Goal: Information Seeking & Learning: Learn about a topic

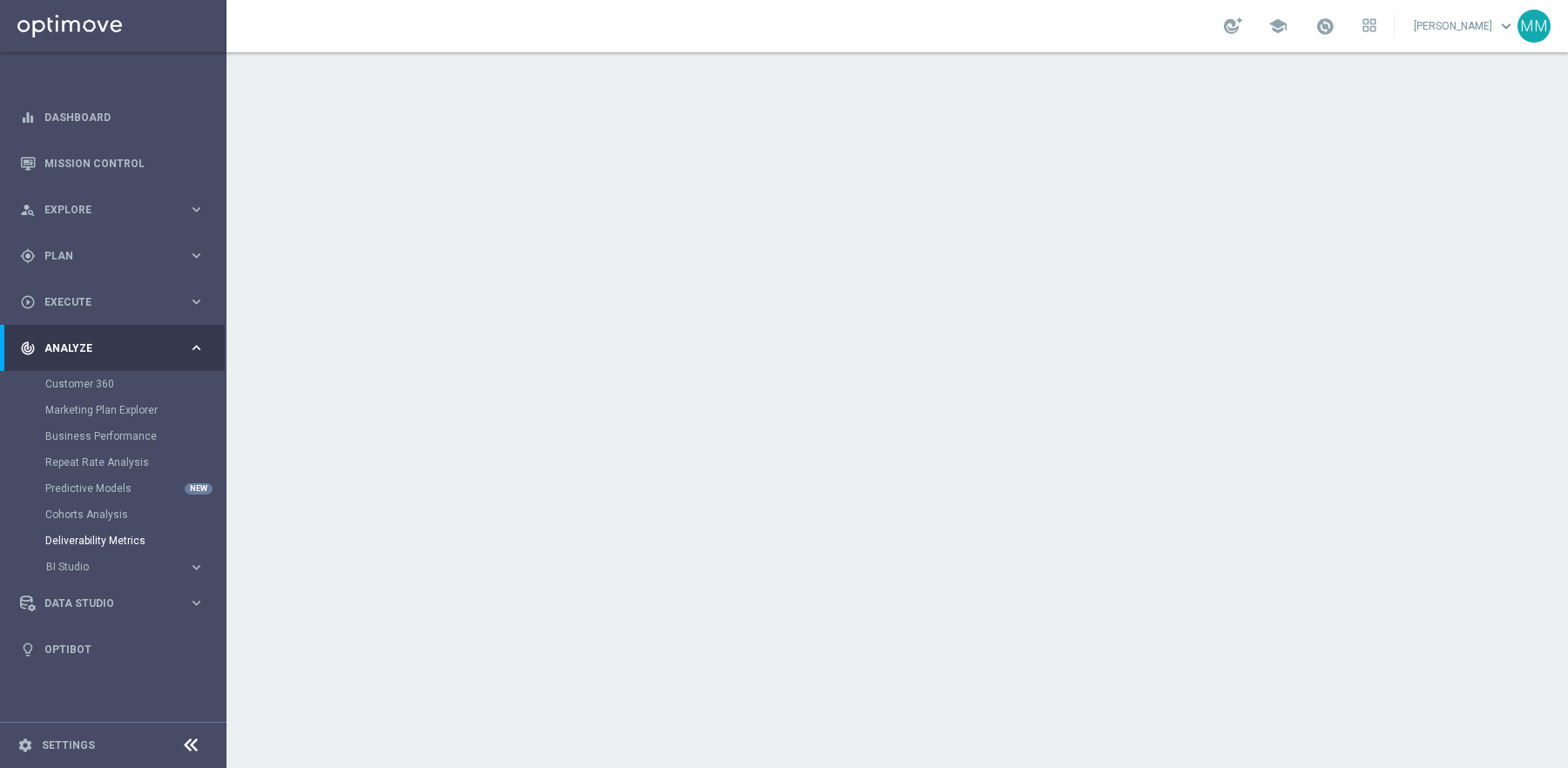
click at [75, 753] on footer "settings Settings" at bounding box center [113, 745] width 227 height 47
click at [69, 741] on link "Settings" at bounding box center [68, 745] width 53 height 11
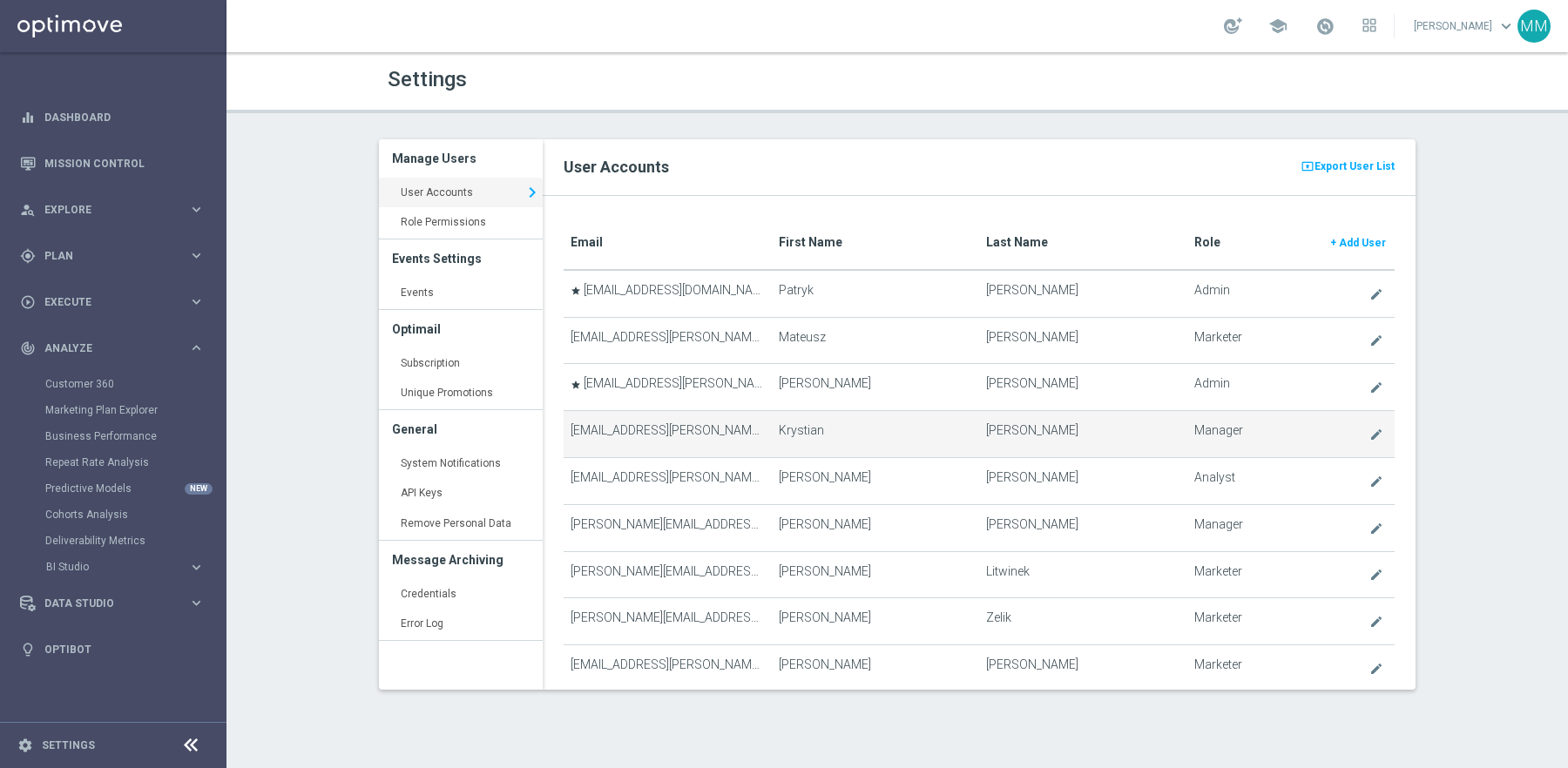
scroll to position [2781, 0]
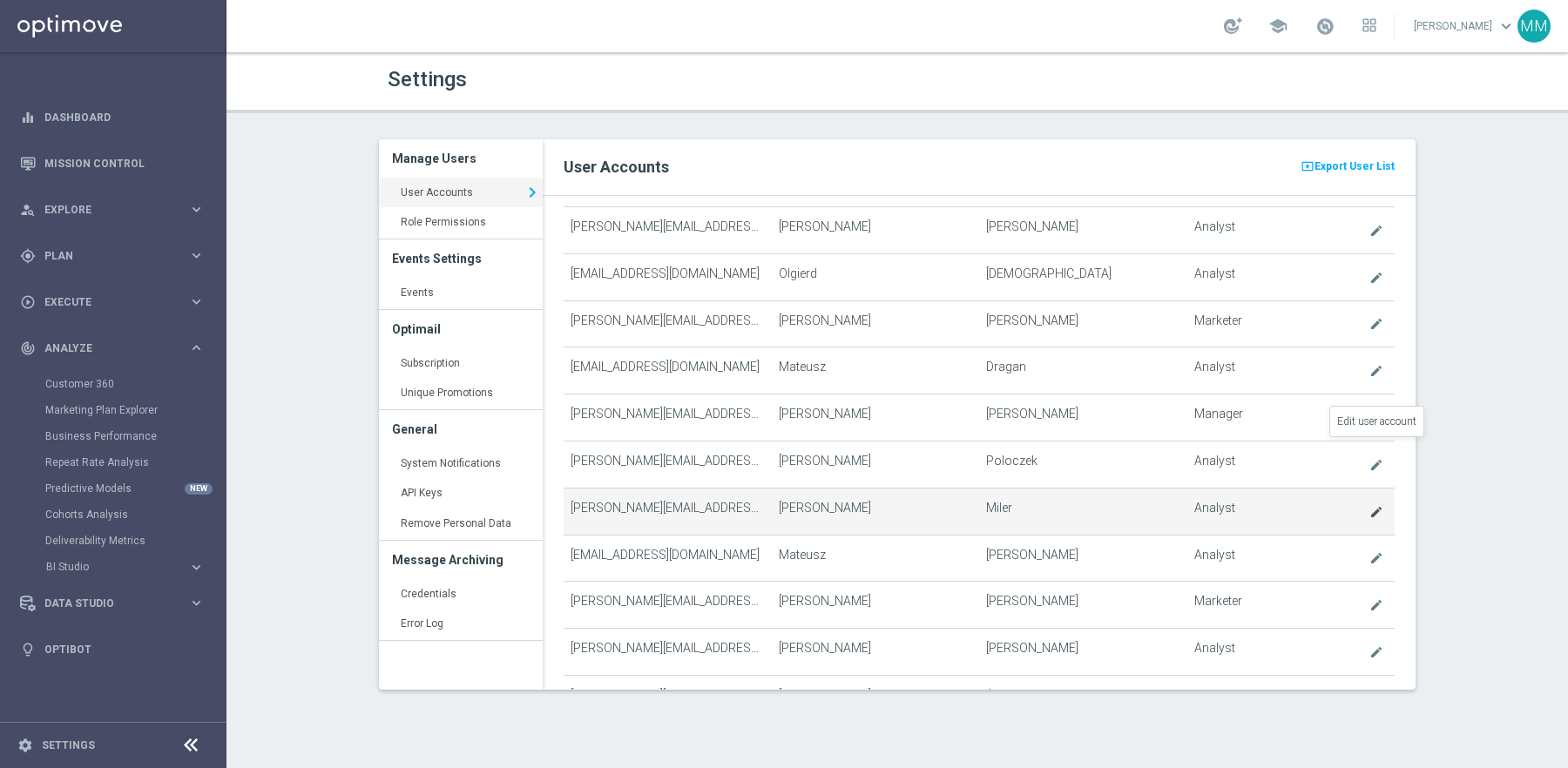
click at [1375, 505] on icon "create" at bounding box center [1377, 512] width 14 height 14
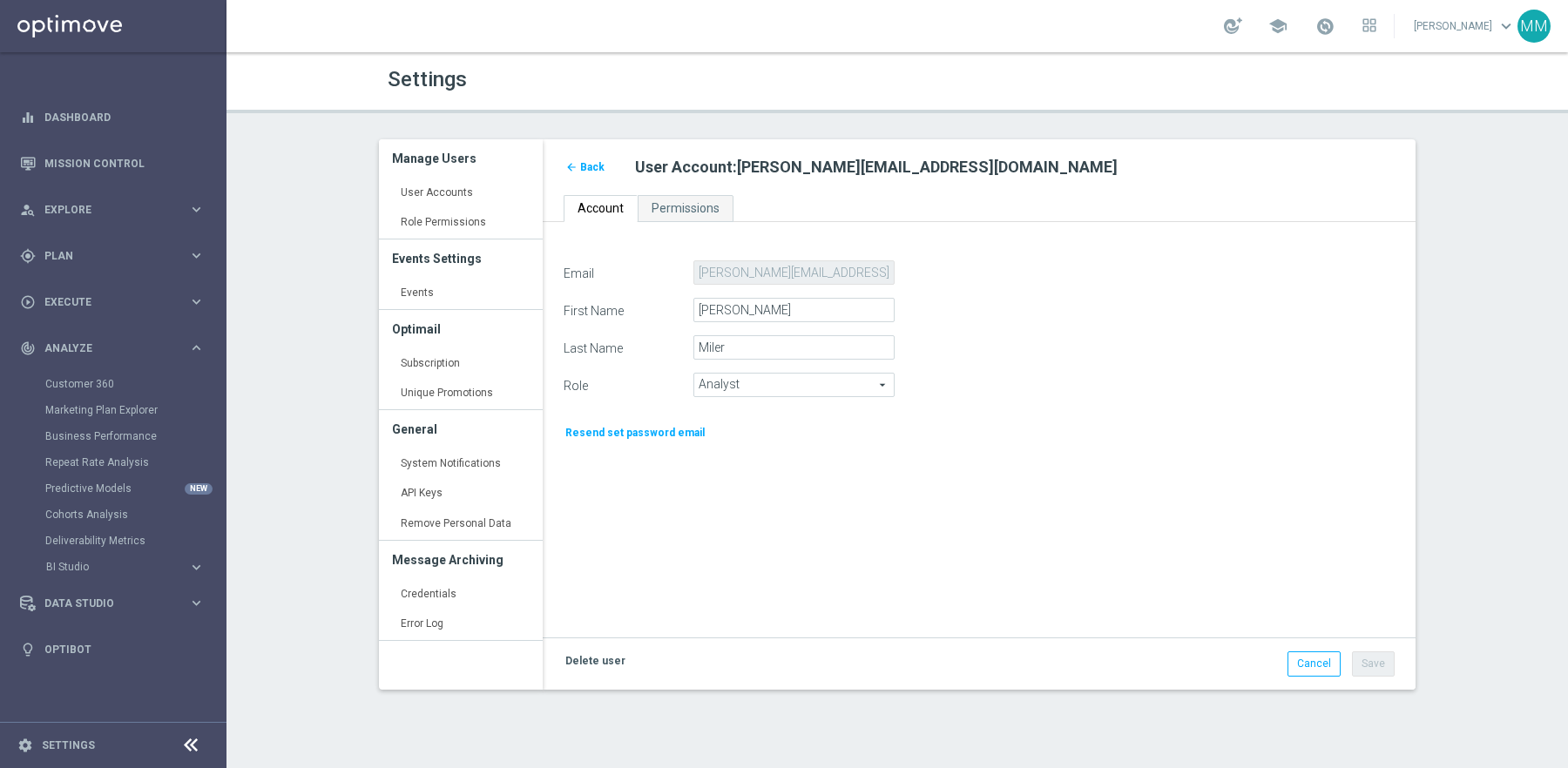
click at [587, 665] on link "Delete user" at bounding box center [595, 660] width 63 height 19
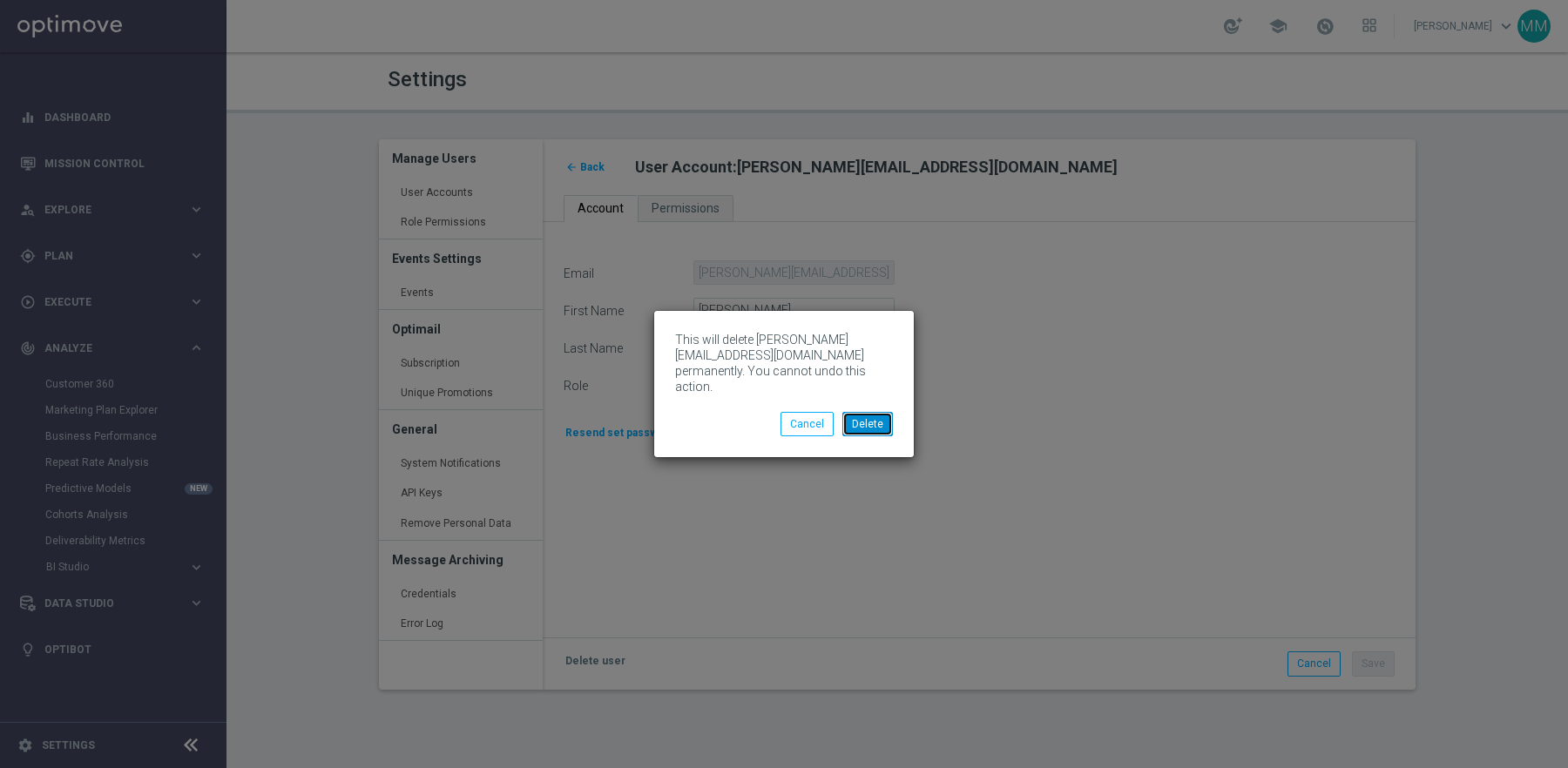
click at [871, 423] on button "Delete" at bounding box center [867, 424] width 50 height 25
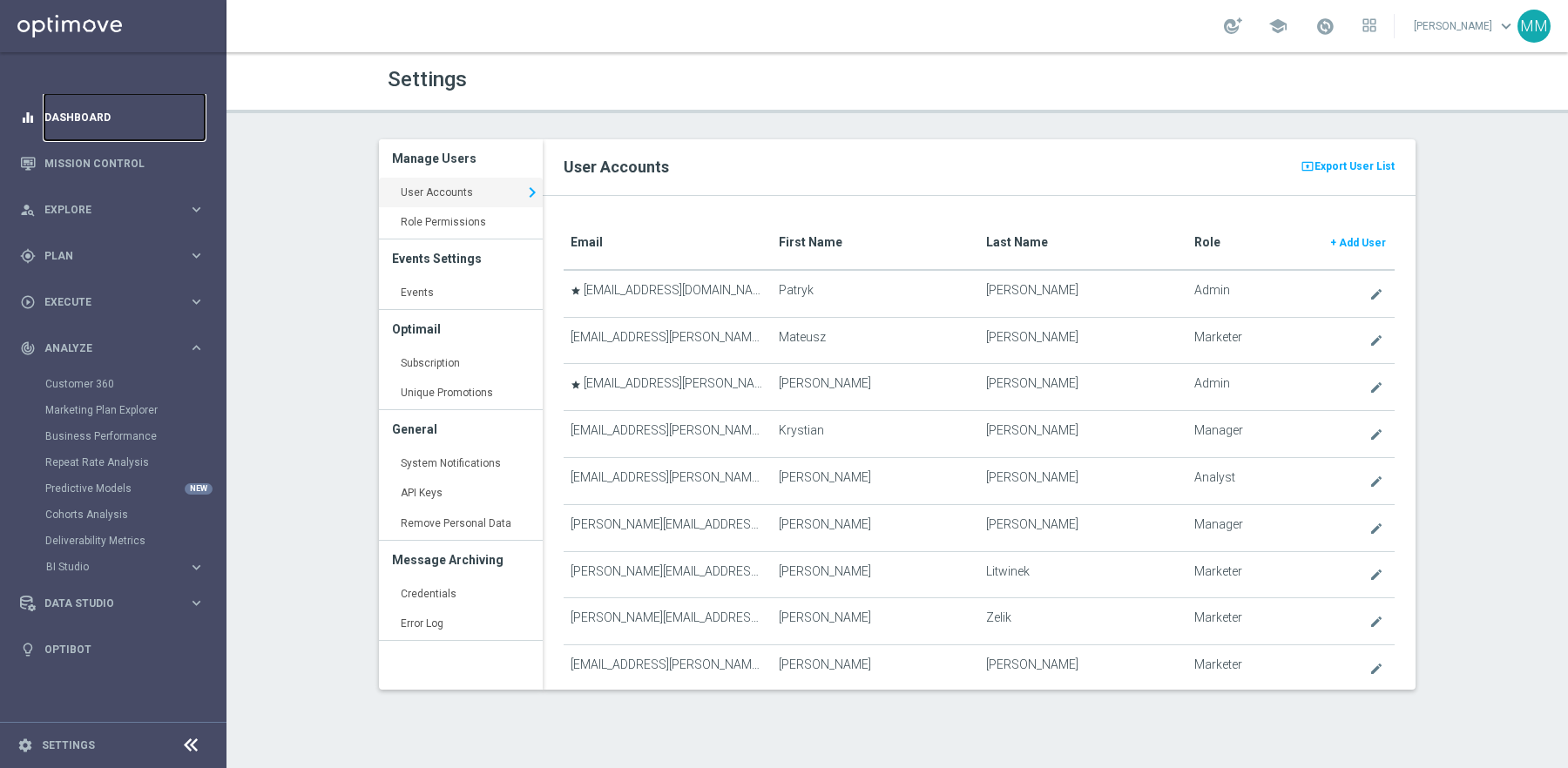
click at [63, 103] on link "Dashboard" at bounding box center [125, 117] width 160 height 47
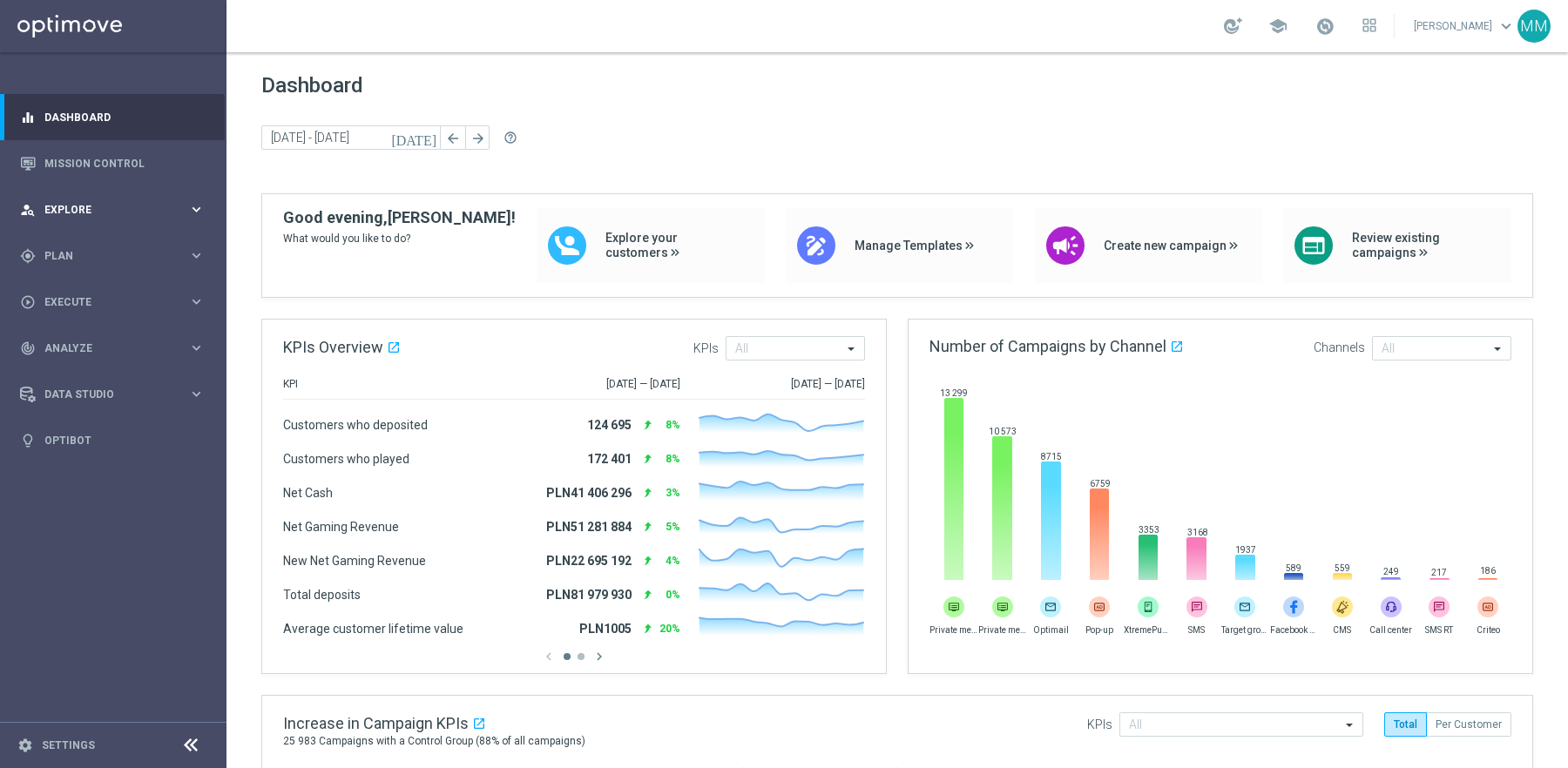
click at [91, 211] on span "Explore" at bounding box center [116, 210] width 144 height 11
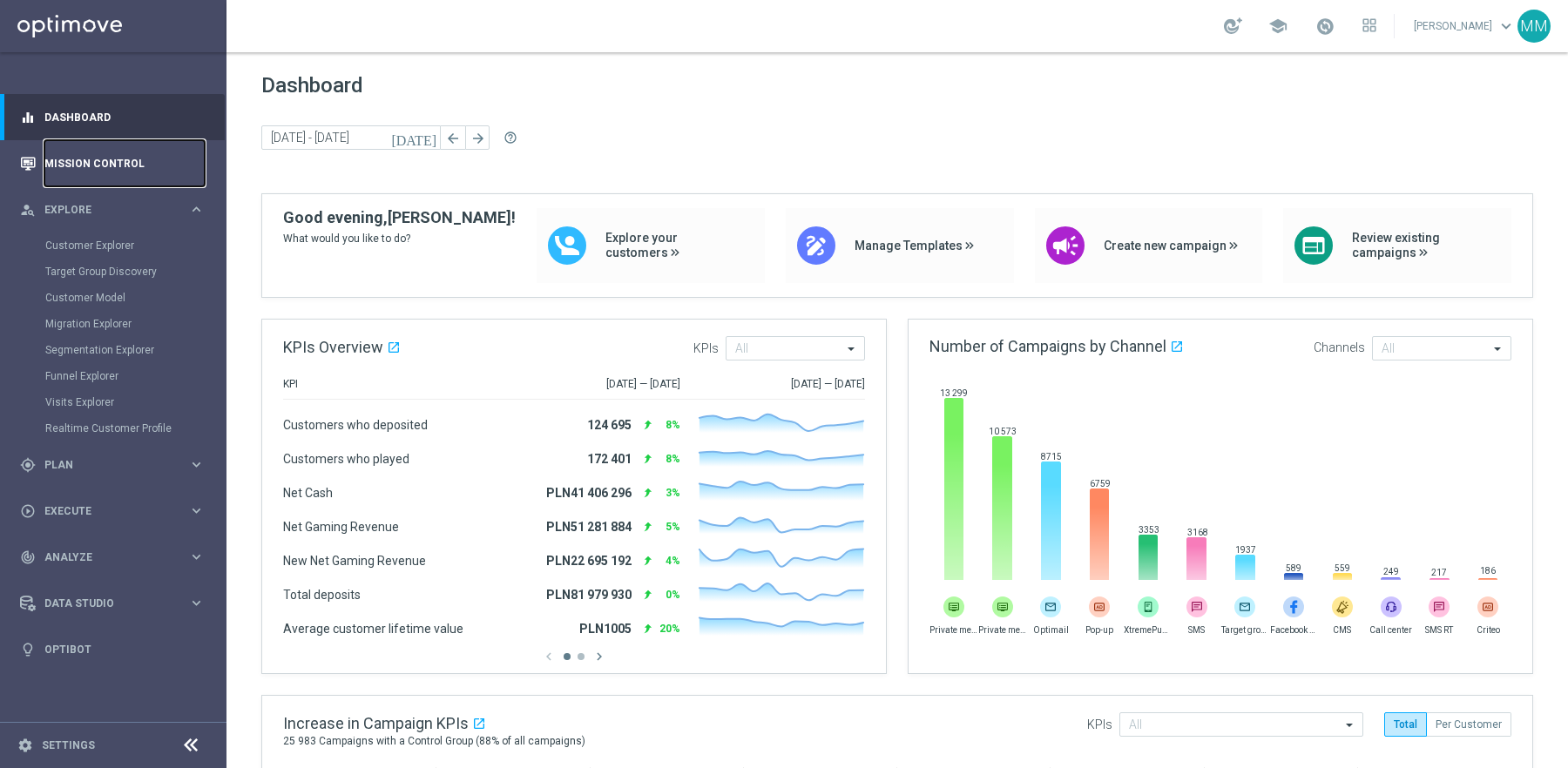
click at [87, 179] on link "Mission Control" at bounding box center [125, 163] width 160 height 47
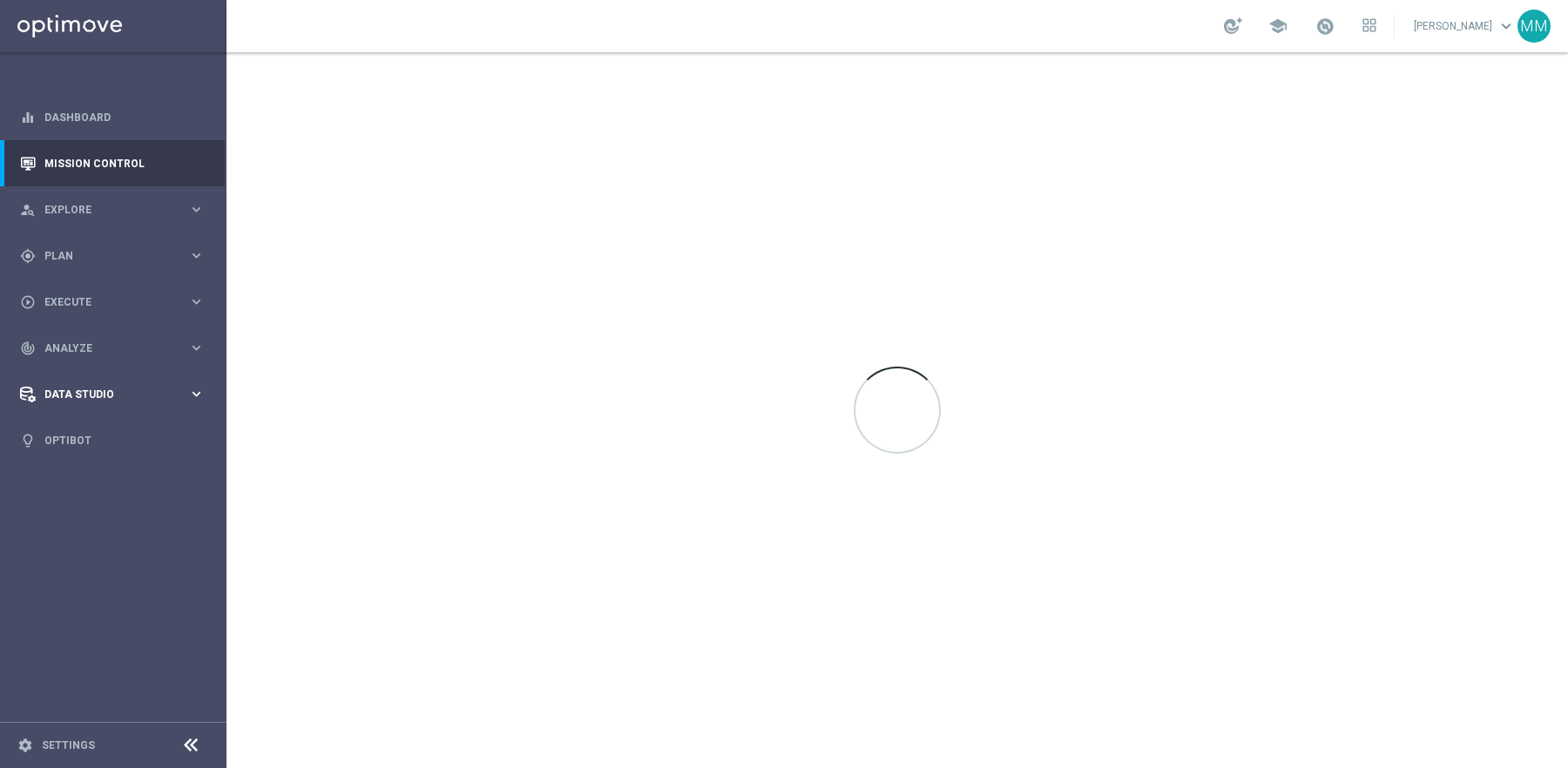
click at [162, 380] on div "Data Studio keyboard_arrow_right" at bounding box center [112, 394] width 225 height 47
click at [146, 343] on span "Analyze" at bounding box center [116, 348] width 144 height 11
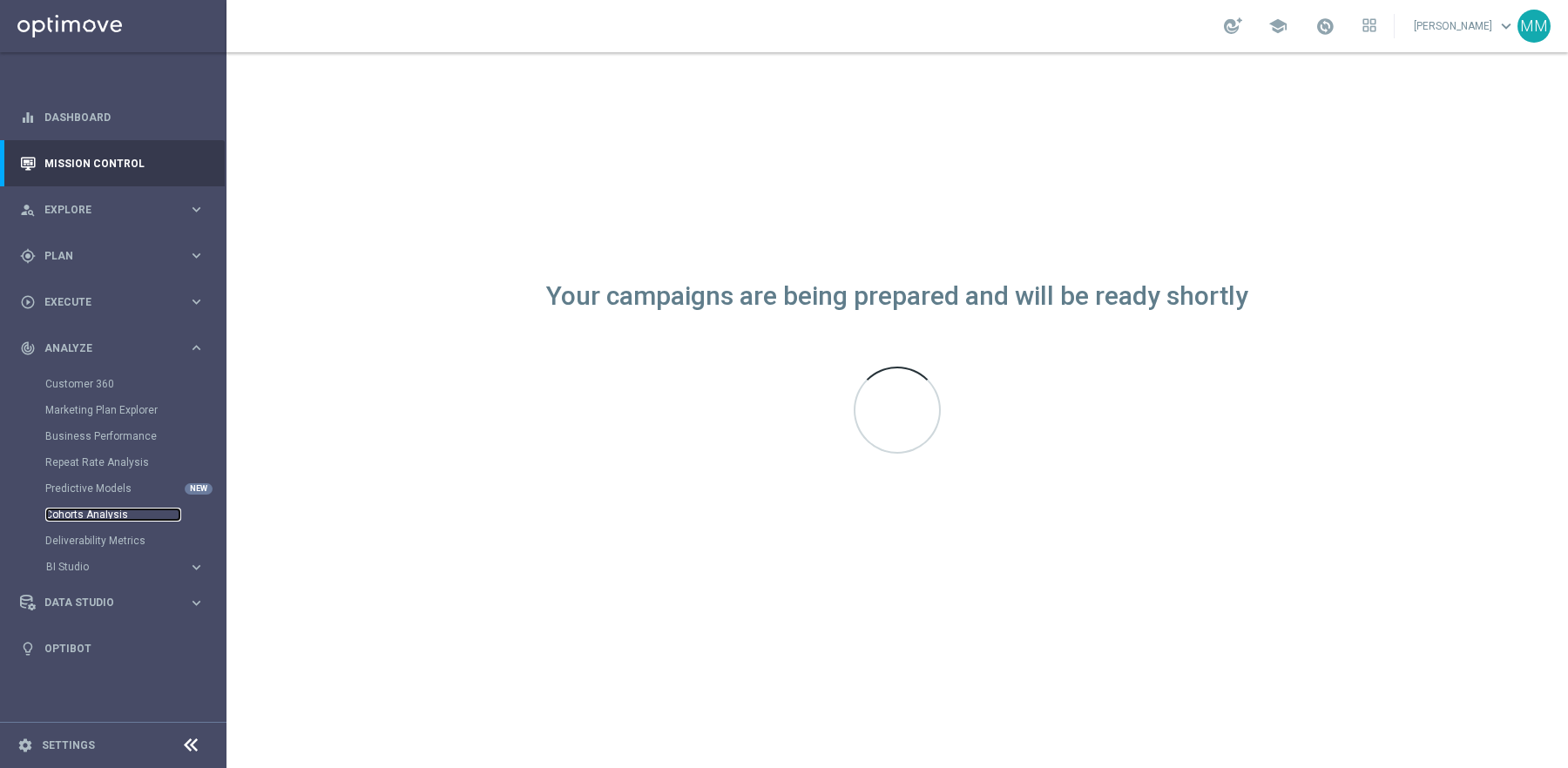
click at [95, 515] on link "Cohorts Analysis" at bounding box center [113, 515] width 136 height 14
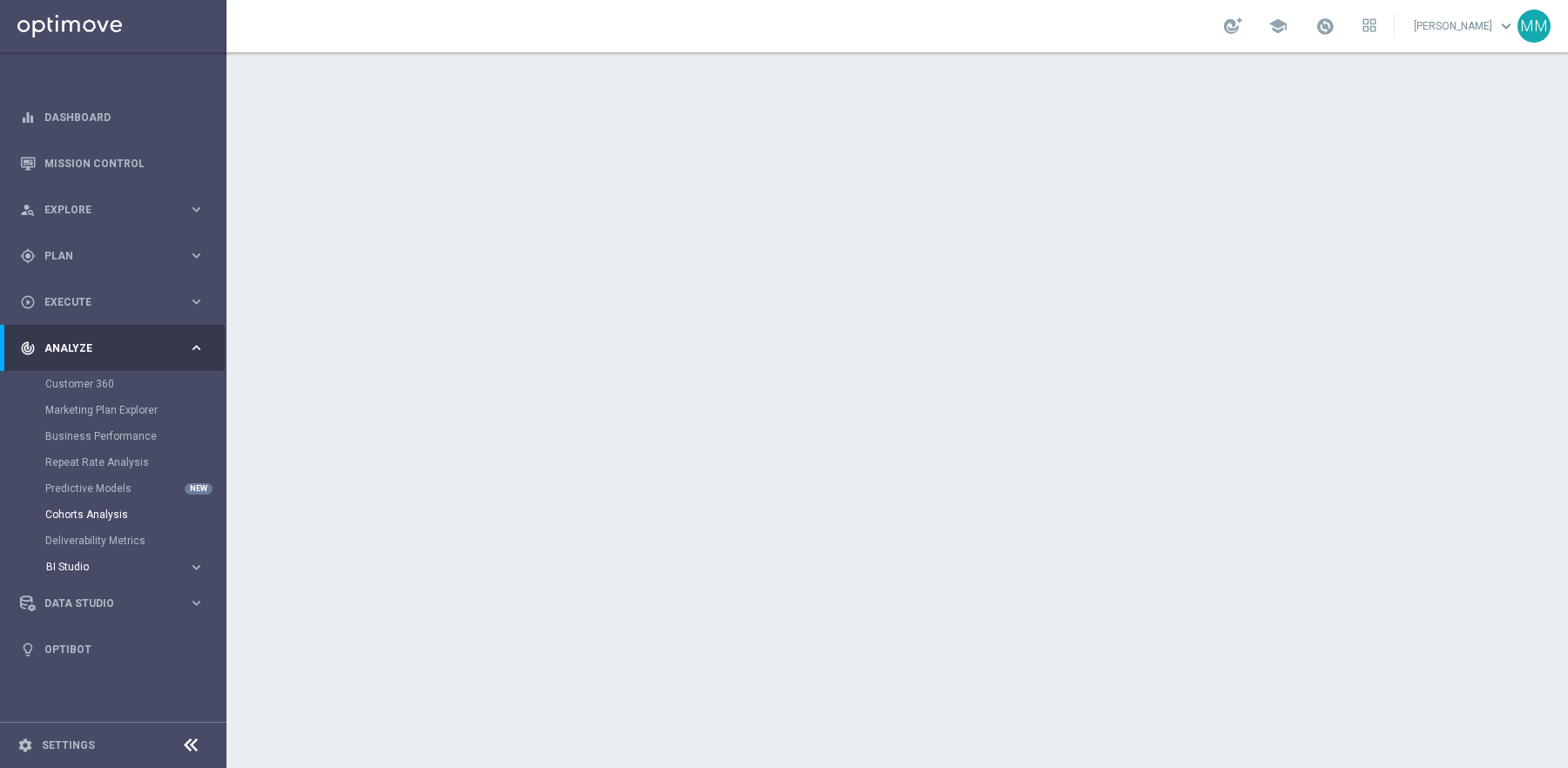
click at [75, 564] on span "BI Studio" at bounding box center [109, 567] width 125 height 11
click at [120, 592] on link "Campaigns Deliverability" at bounding box center [118, 593] width 127 height 14
click at [601, 29] on div "school [PERSON_NAME] keyboard_arrow_down MM" at bounding box center [897, 26] width 1341 height 52
click at [735, 19] on div "school [PERSON_NAME] keyboard_arrow_down MM" at bounding box center [897, 26] width 1341 height 52
click at [735, 17] on div "school [PERSON_NAME] keyboard_arrow_down MM" at bounding box center [897, 26] width 1341 height 52
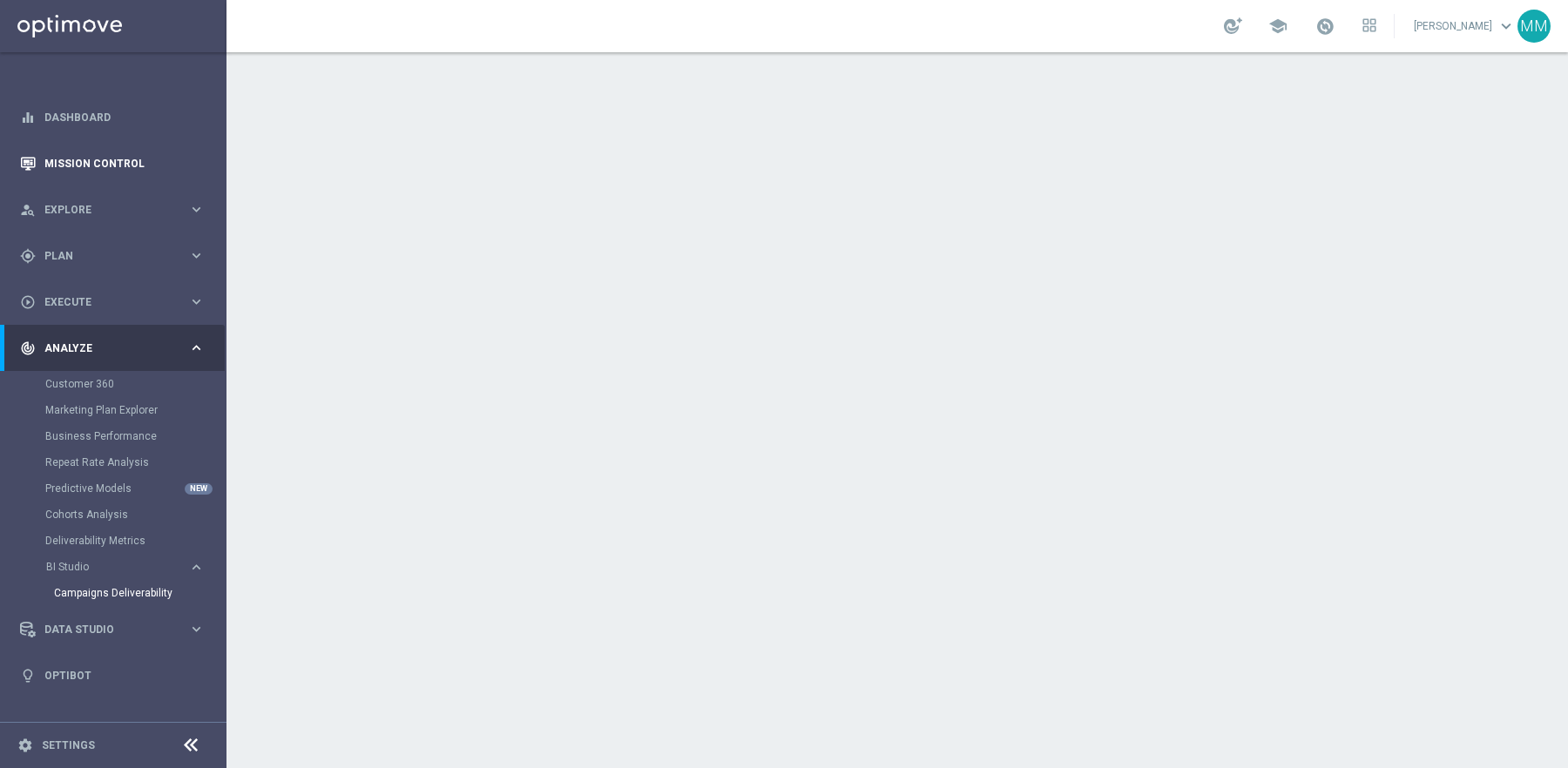
click at [132, 182] on link "Mission Control" at bounding box center [125, 163] width 160 height 47
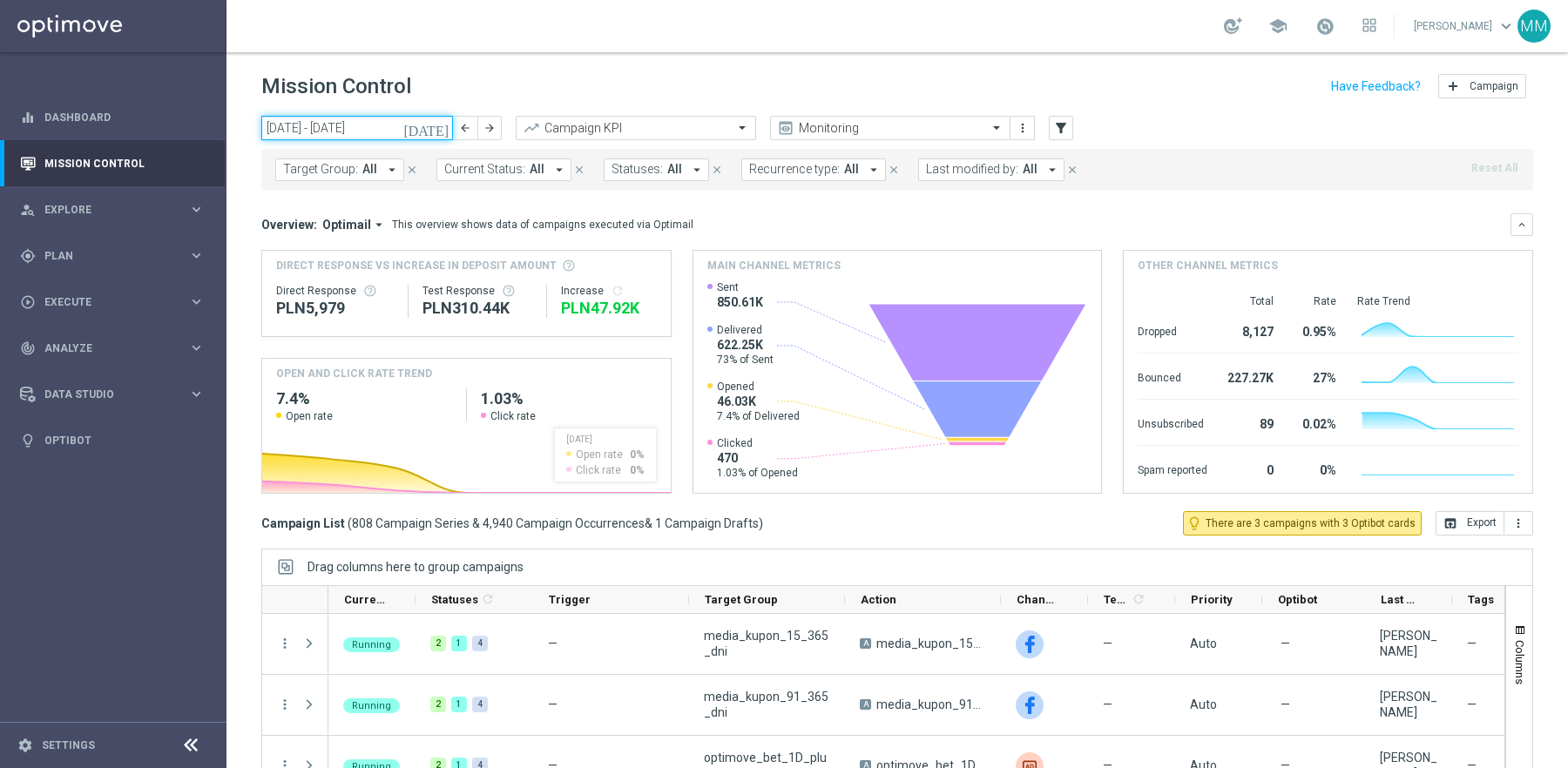
click at [385, 136] on input "[DATE] - [DATE]" at bounding box center [357, 128] width 192 height 25
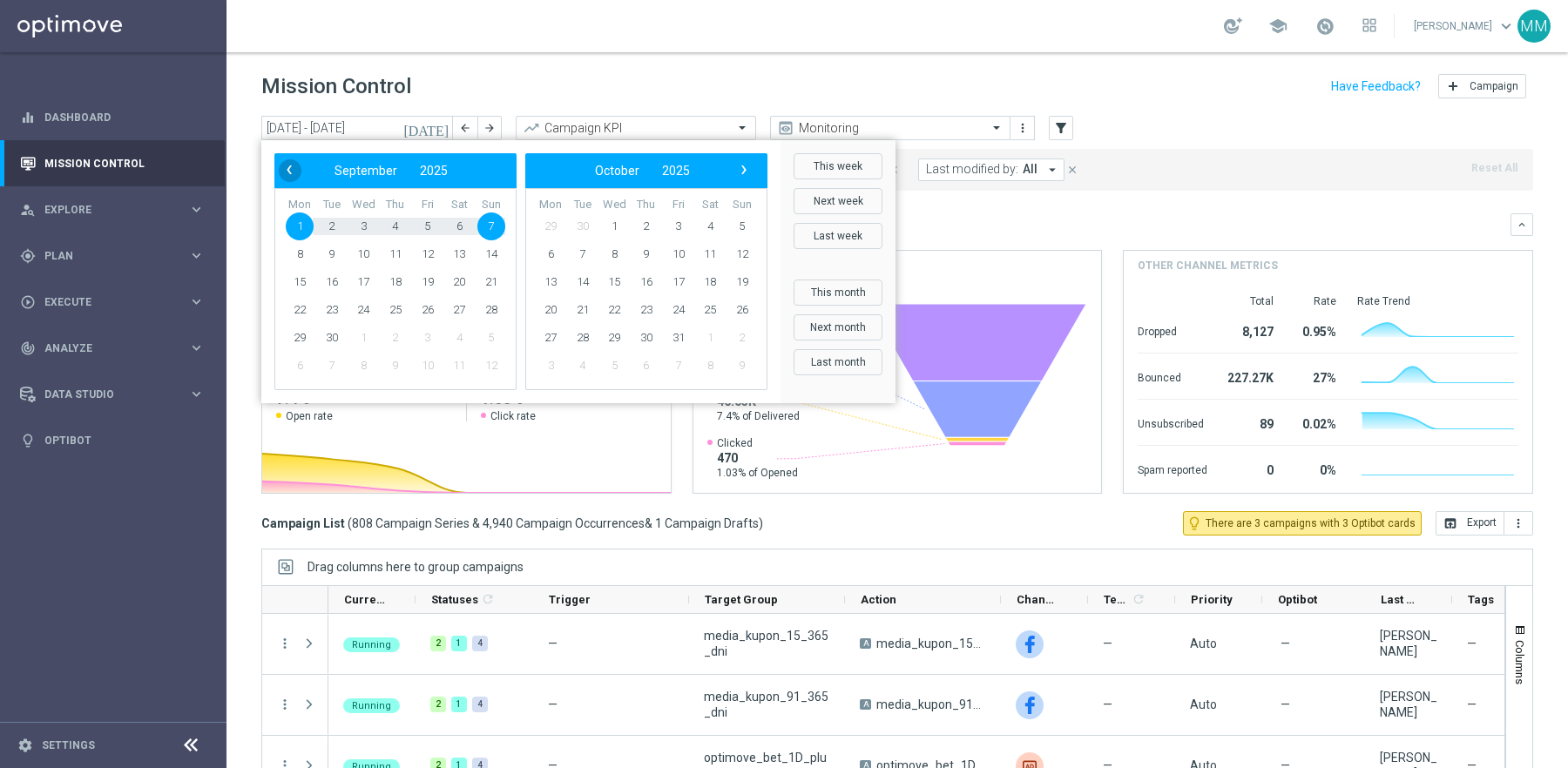
click at [287, 166] on span "‹" at bounding box center [289, 169] width 23 height 23
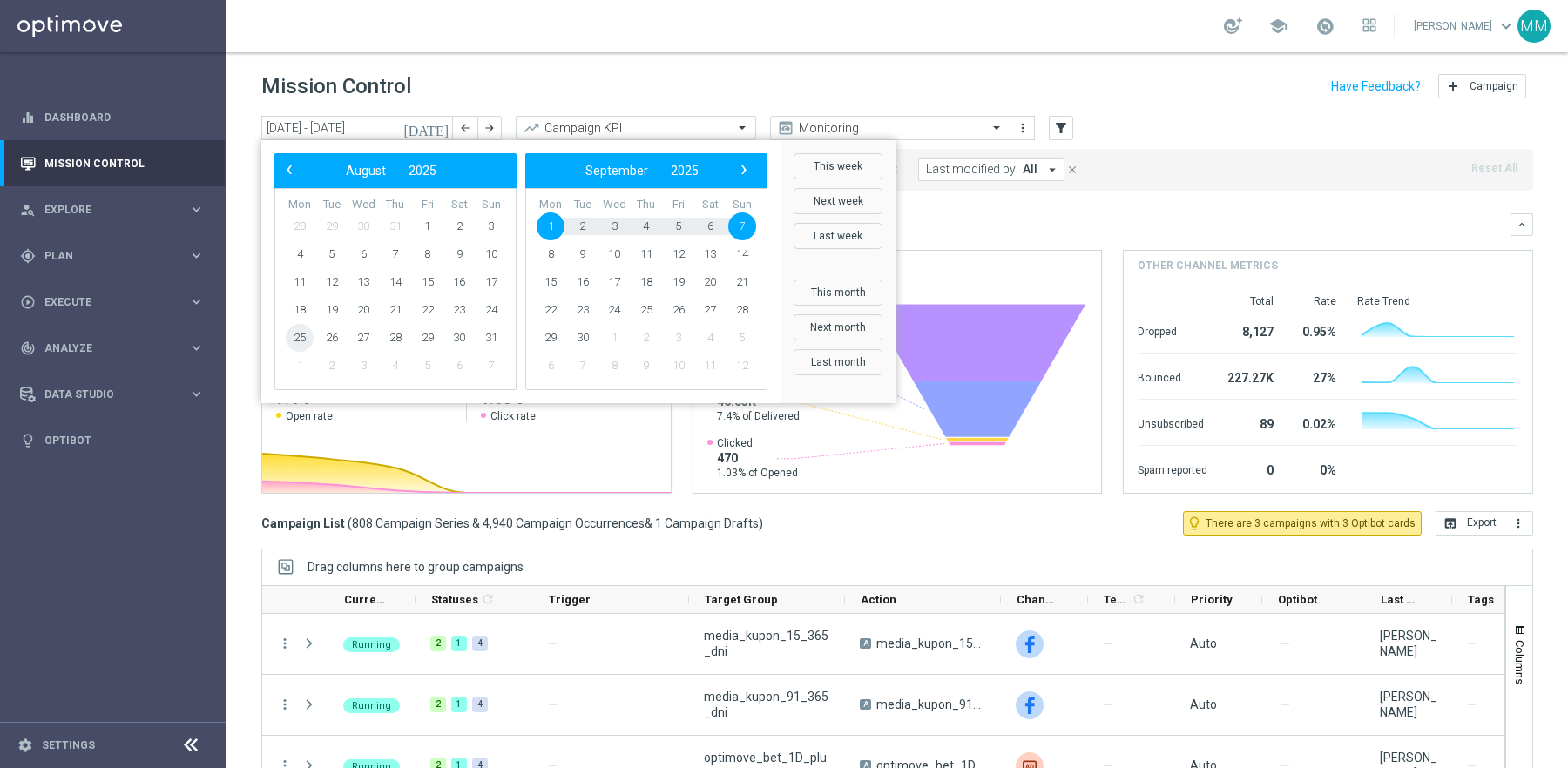
click at [301, 336] on span "25" at bounding box center [300, 337] width 28 height 28
click at [743, 227] on span "7" at bounding box center [742, 227] width 28 height 28
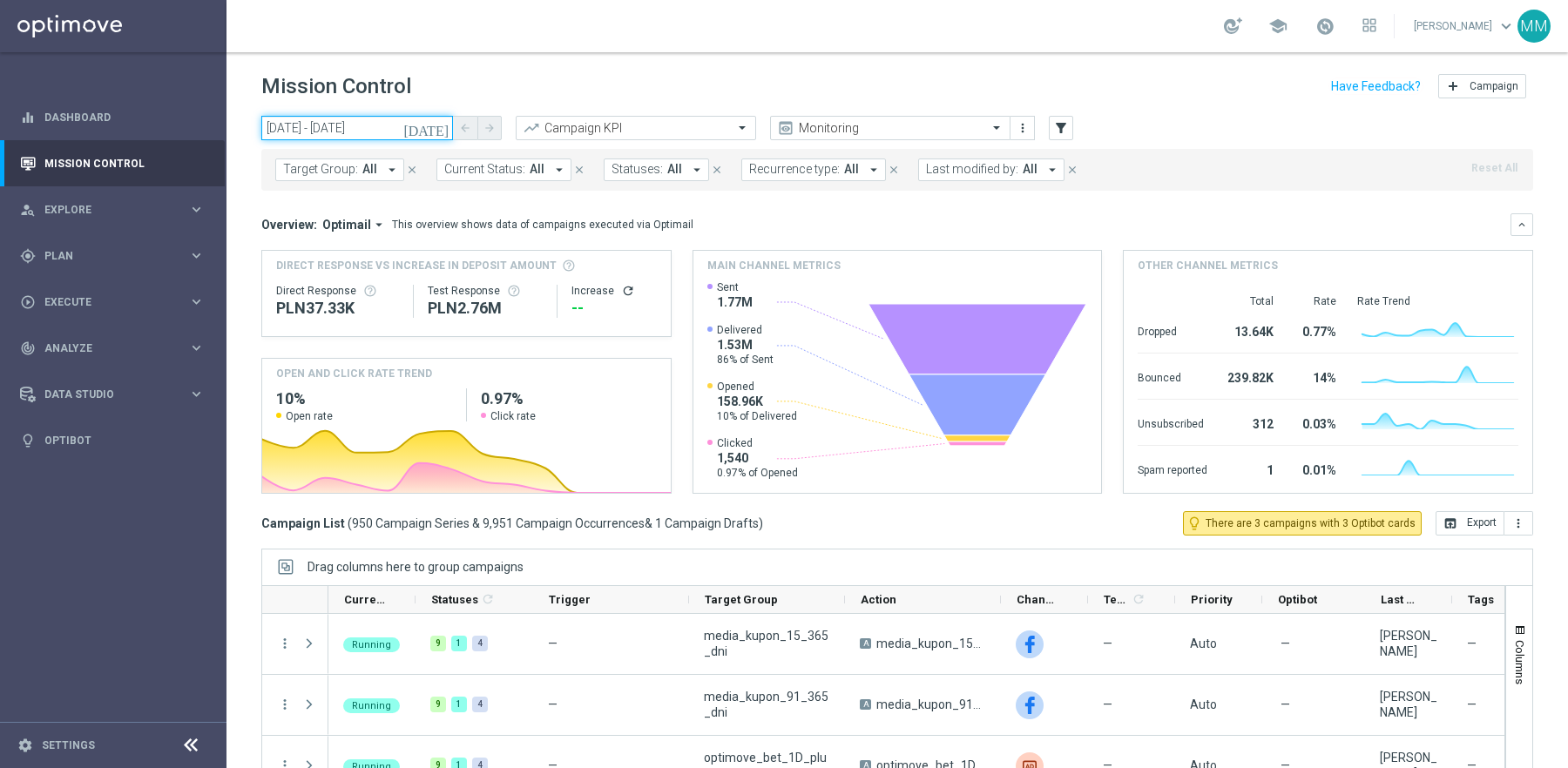
click at [408, 124] on input "[DATE] - [DATE]" at bounding box center [357, 128] width 192 height 25
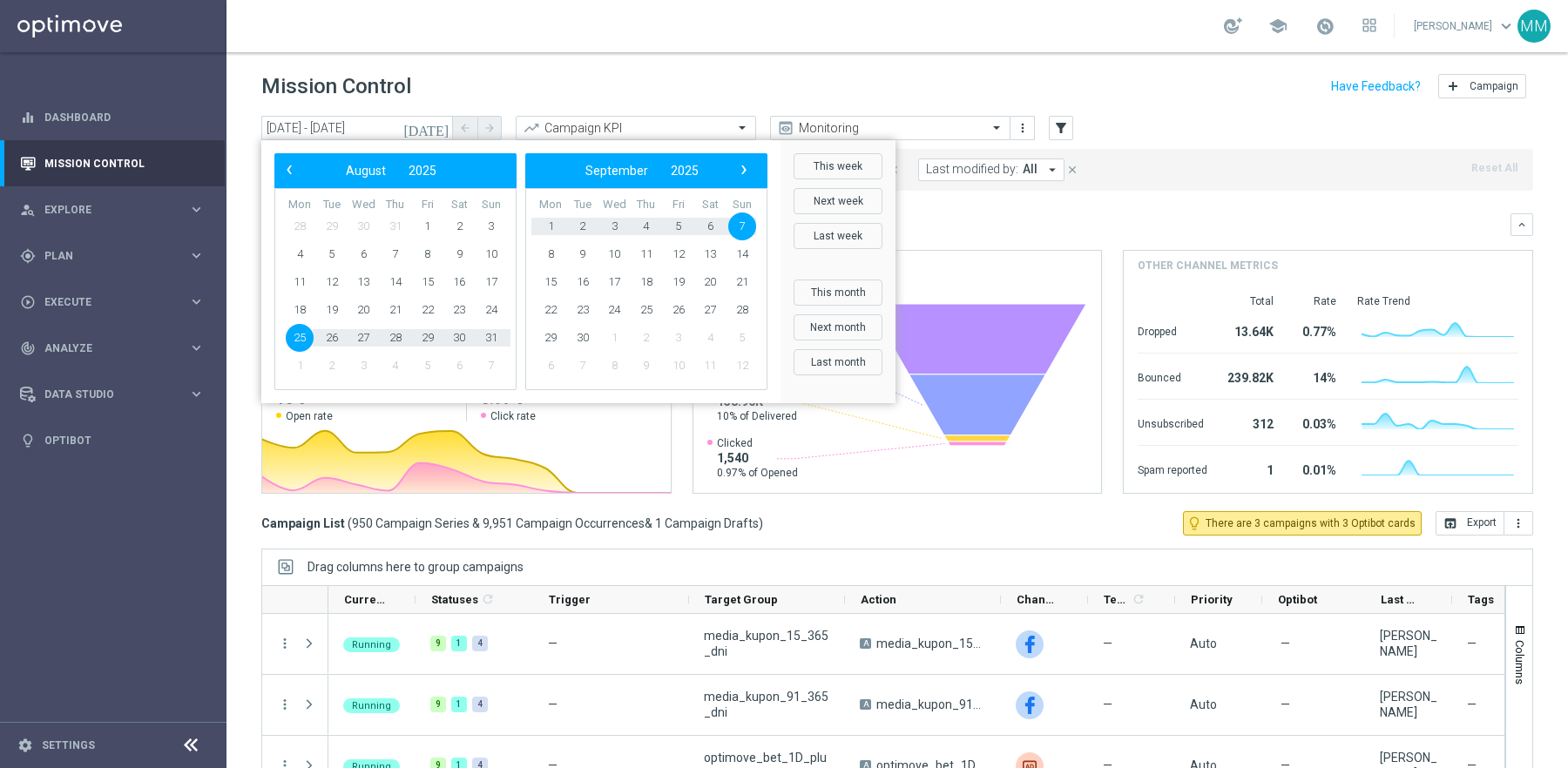
click at [307, 335] on span "25" at bounding box center [300, 337] width 28 height 28
click at [548, 225] on span "1" at bounding box center [550, 227] width 28 height 28
type input "[DATE] - [DATE]"
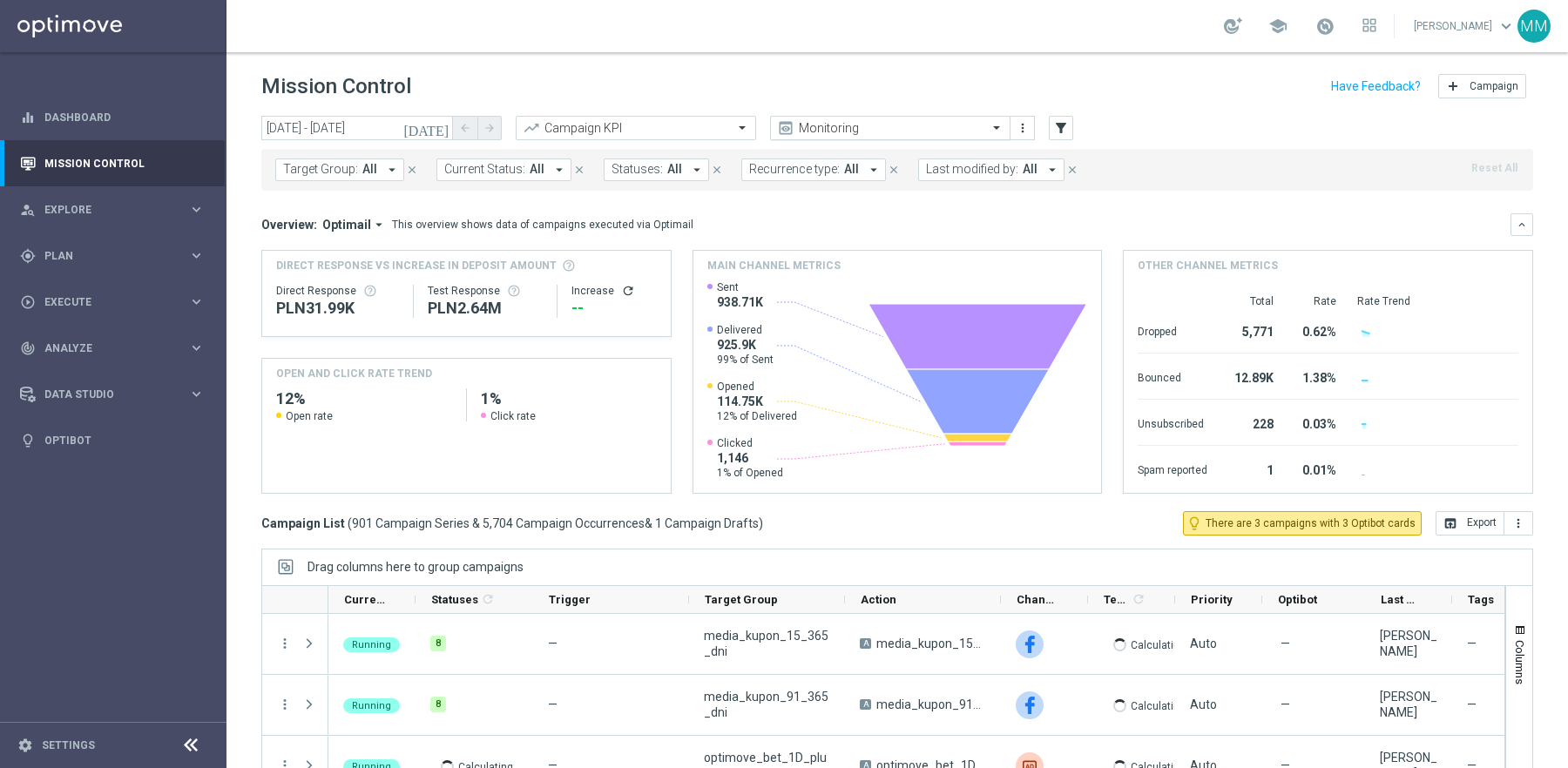
click at [861, 130] on input "text" at bounding box center [873, 128] width 186 height 15
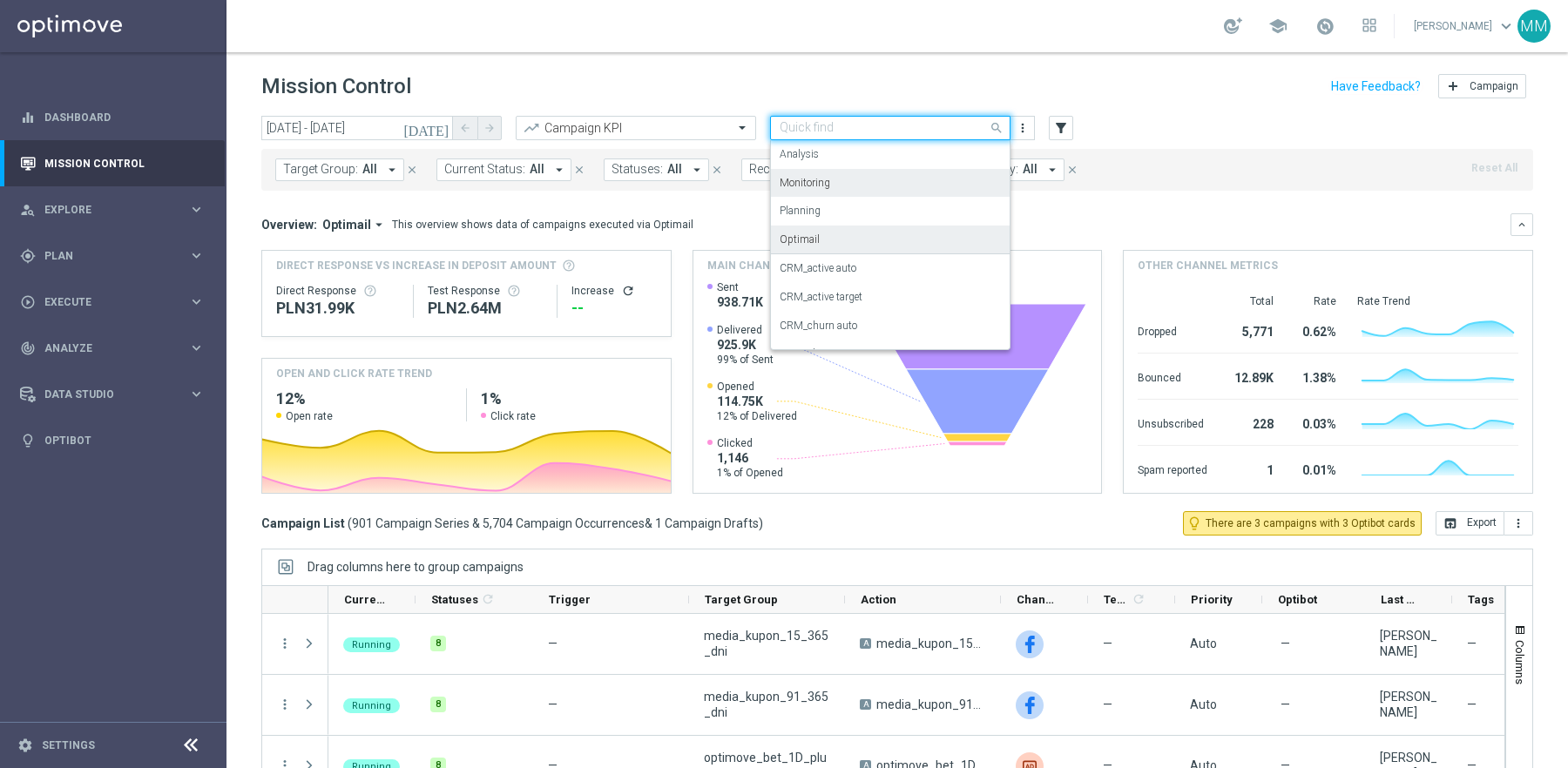
click at [838, 240] on div "Optimail" at bounding box center [891, 240] width 222 height 29
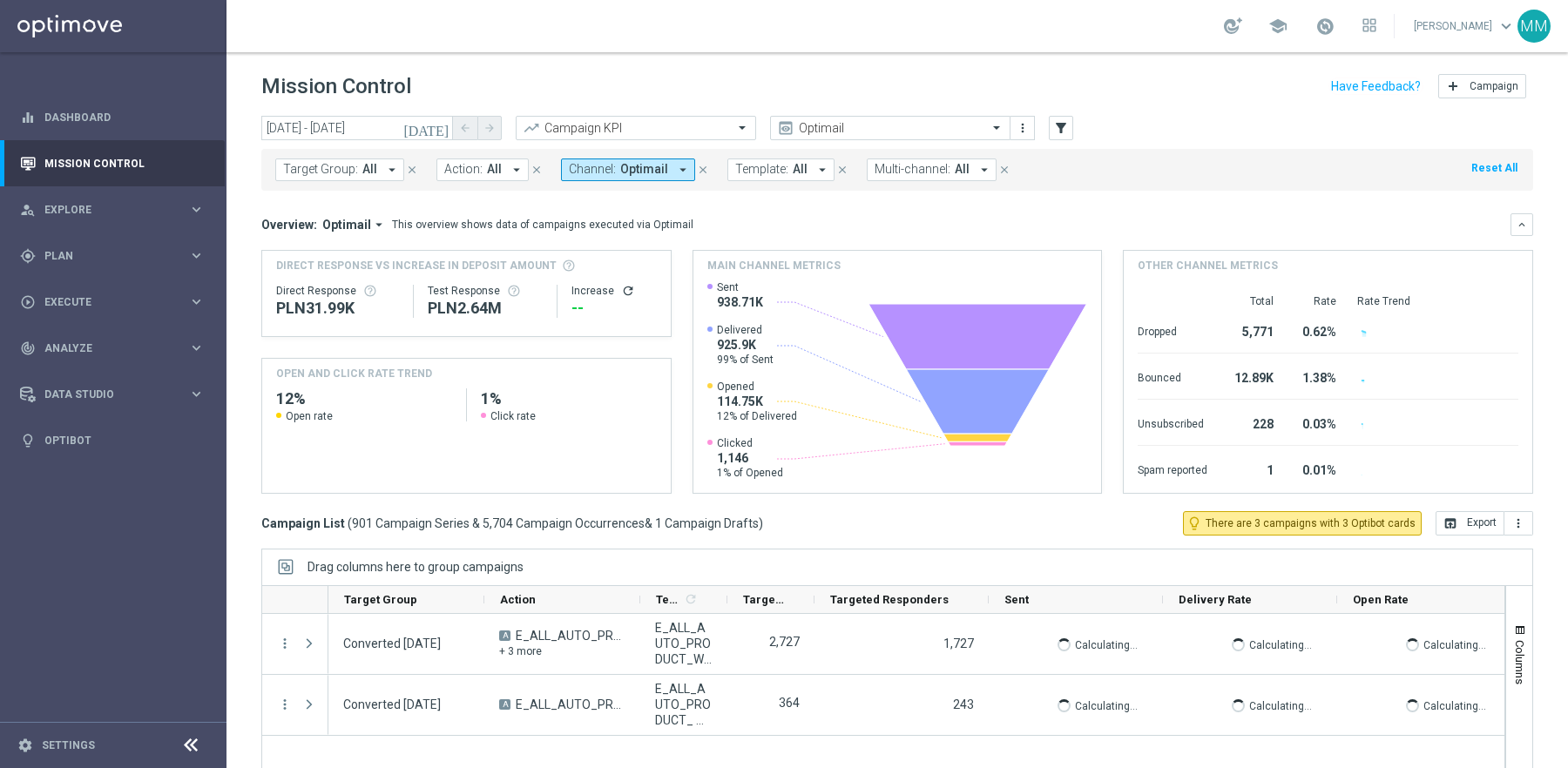
click at [858, 144] on div "Target Group: All arrow_drop_down close Action: All arrow_drop_down close Chann…" at bounding box center [897, 165] width 1272 height 48
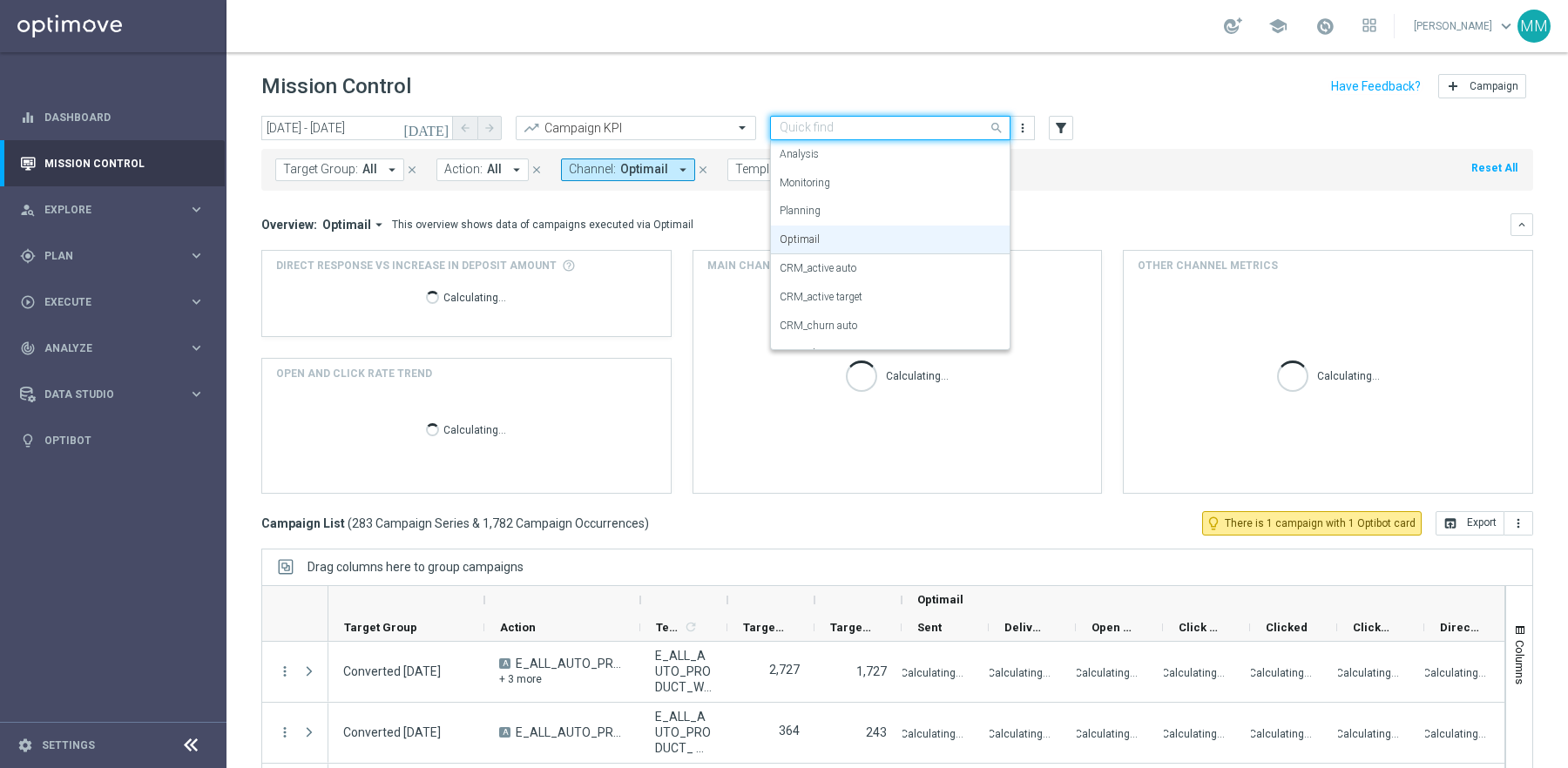
click at [853, 130] on input "text" at bounding box center [873, 128] width 186 height 15
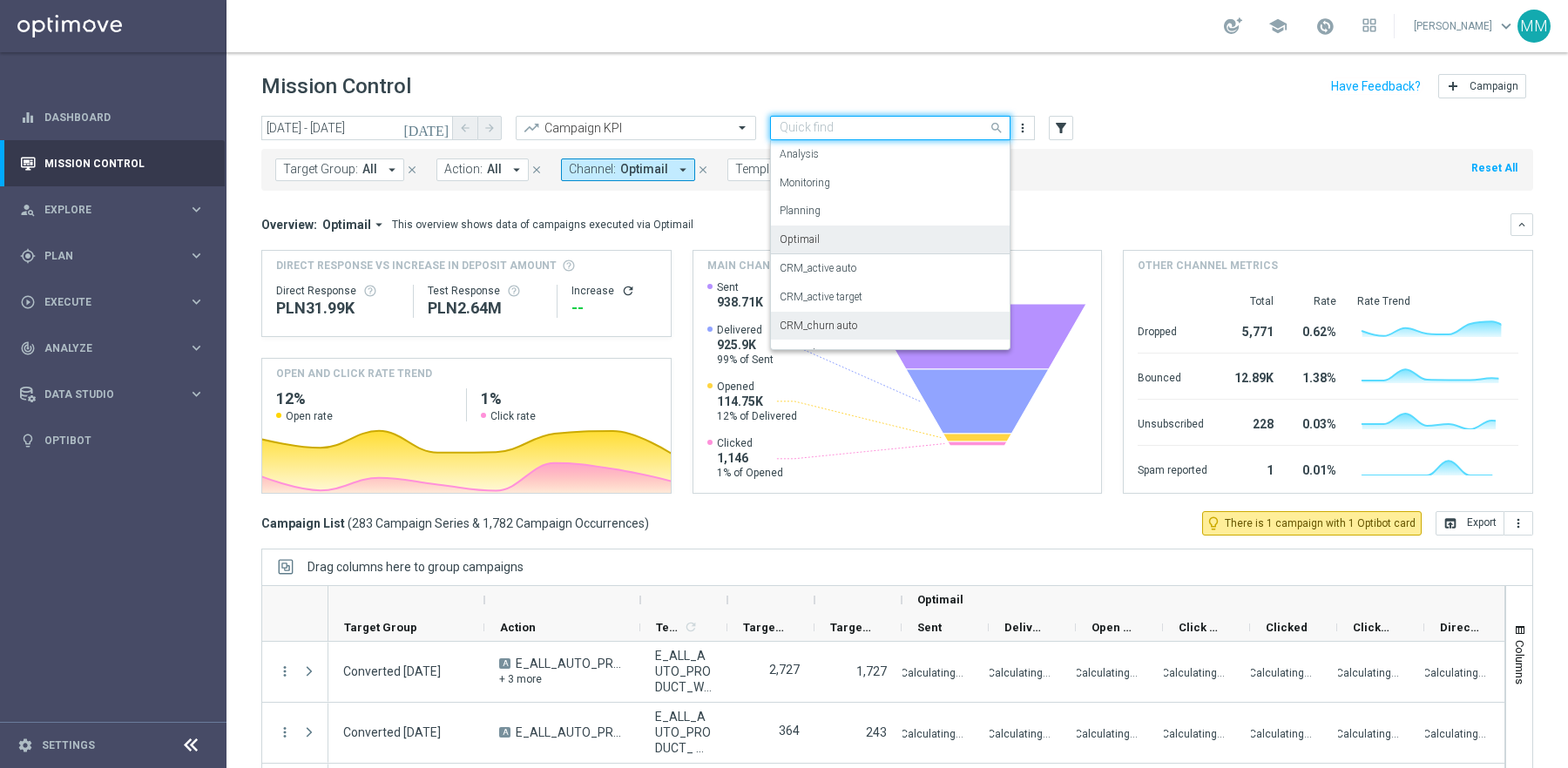
click at [1068, 235] on div "Overview: Optimail arrow_drop_down This overview shows data of campaigns execut…" at bounding box center [897, 225] width 1272 height 23
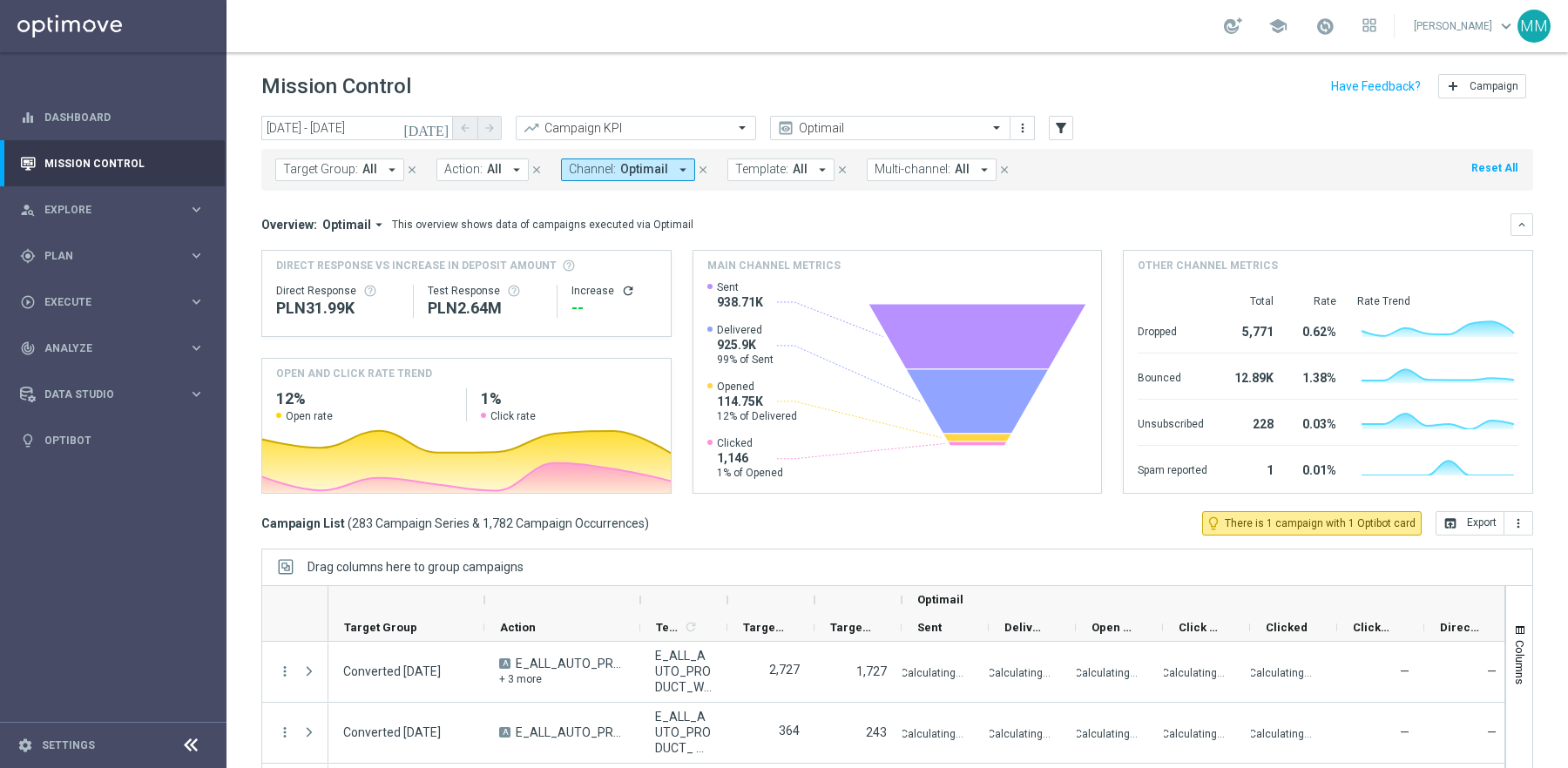
click at [635, 207] on mini-dashboard "Overview: Optimail arrow_drop_down This overview shows data of campaigns execut…" at bounding box center [897, 351] width 1272 height 321
click at [641, 228] on div "This overview shows data of campaigns executed via Optimail" at bounding box center [542, 225] width 302 height 16
click at [595, 222] on div "This overview shows data of campaigns executed via Optimail" at bounding box center [542, 225] width 302 height 16
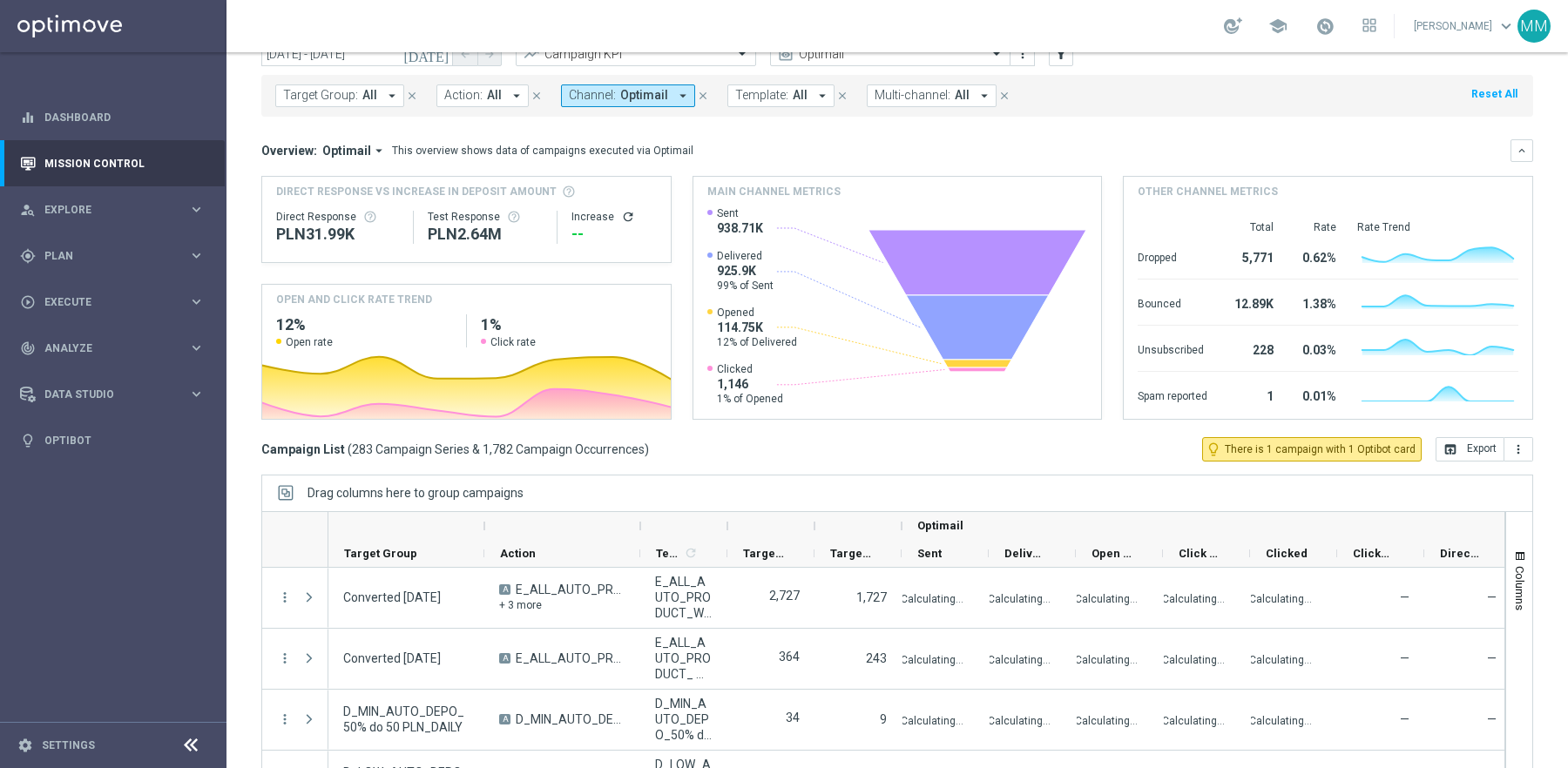
scroll to position [100, 0]
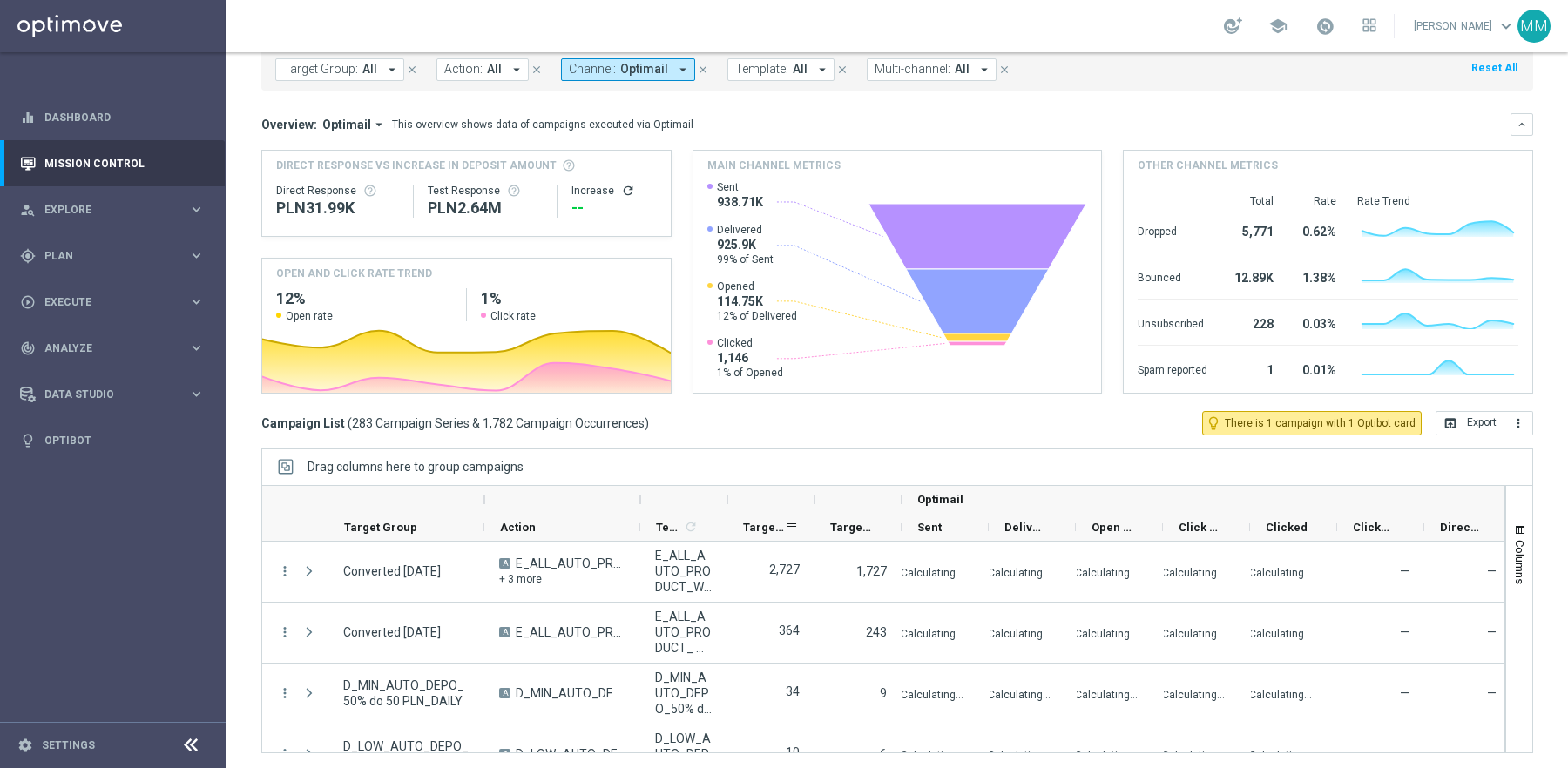
click at [768, 526] on span "Targeted Customers" at bounding box center [764, 527] width 42 height 13
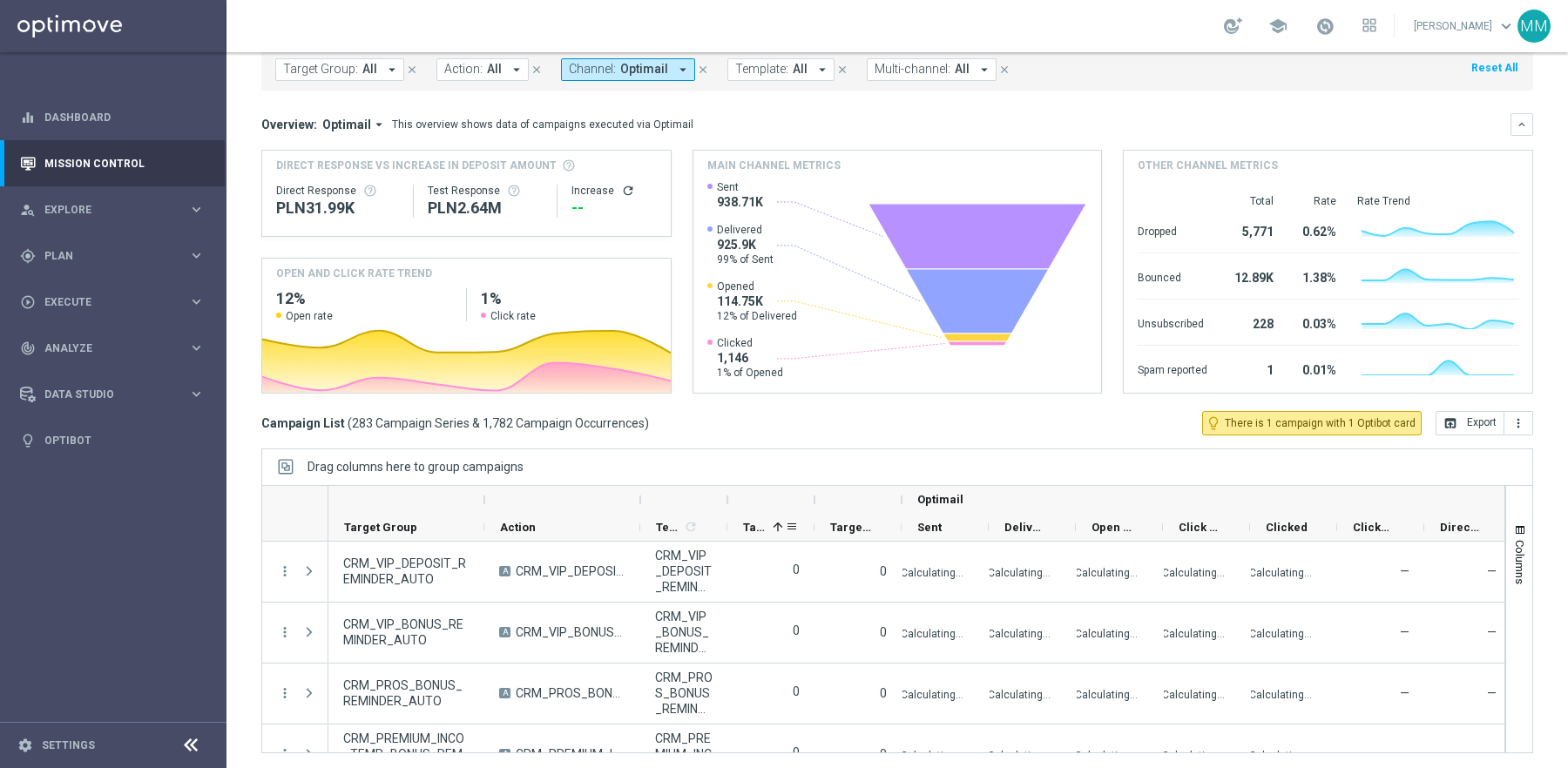
click at [758, 525] on span "Targeted Customers" at bounding box center [754, 527] width 23 height 13
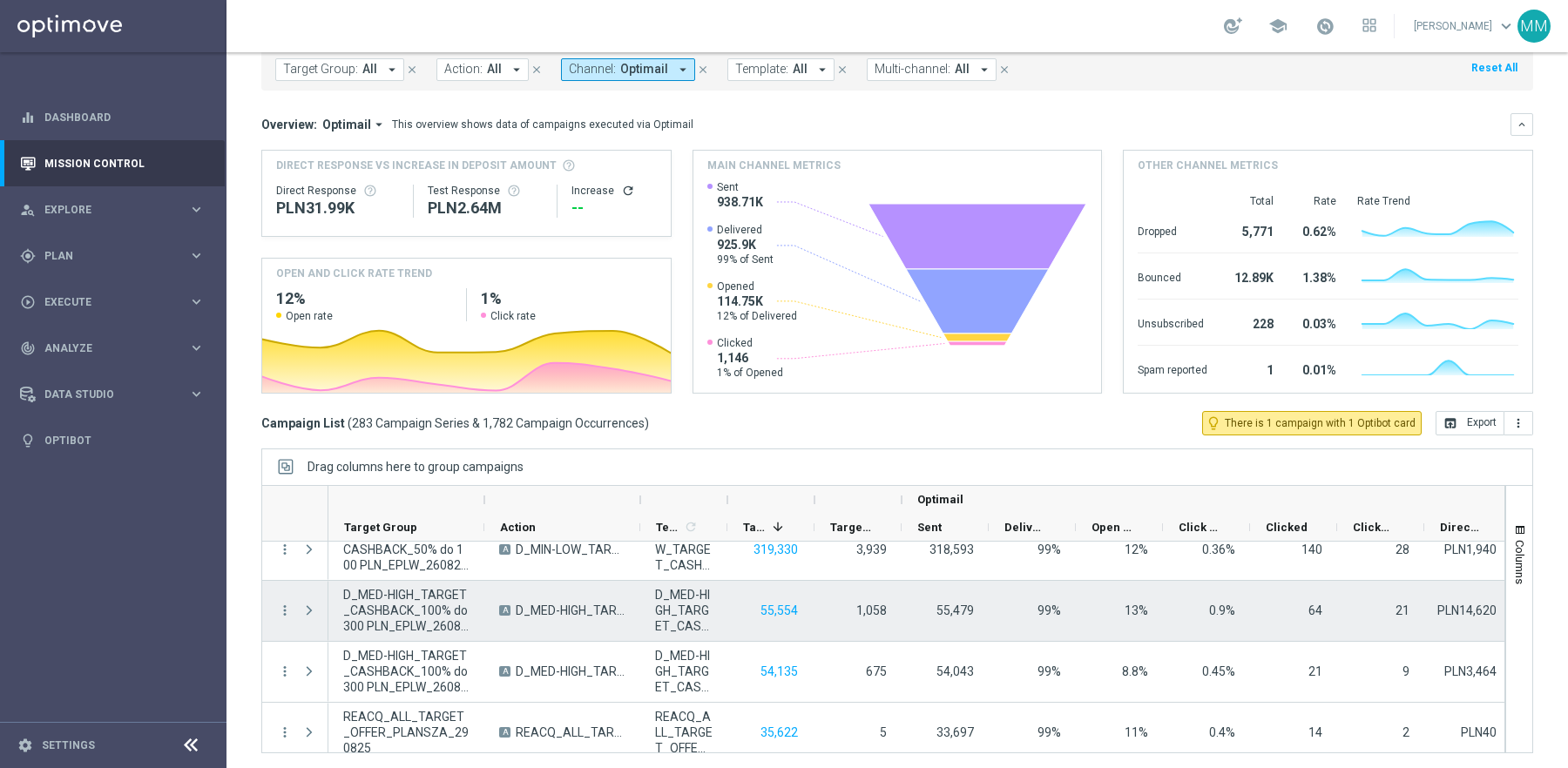
scroll to position [0, 0]
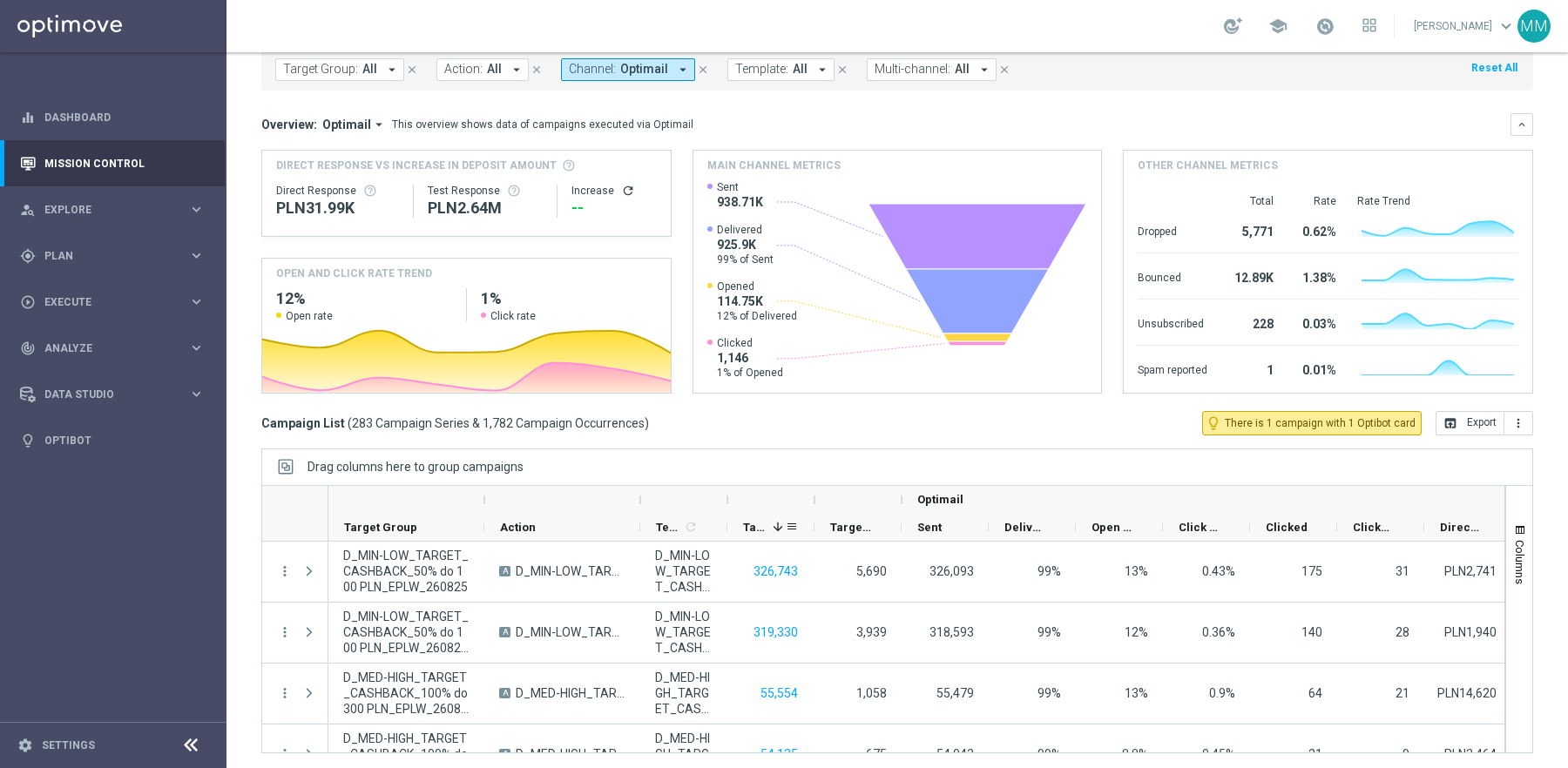
click at [982, 231] on icon at bounding box center [977, 237] width 218 height 65
click at [971, 287] on icon at bounding box center [977, 301] width 143 height 64
click at [978, 337] on icon at bounding box center [978, 337] width 69 height 8
click at [980, 353] on rect at bounding box center [898, 286] width 381 height 213
